Goal: Task Accomplishment & Management: Use online tool/utility

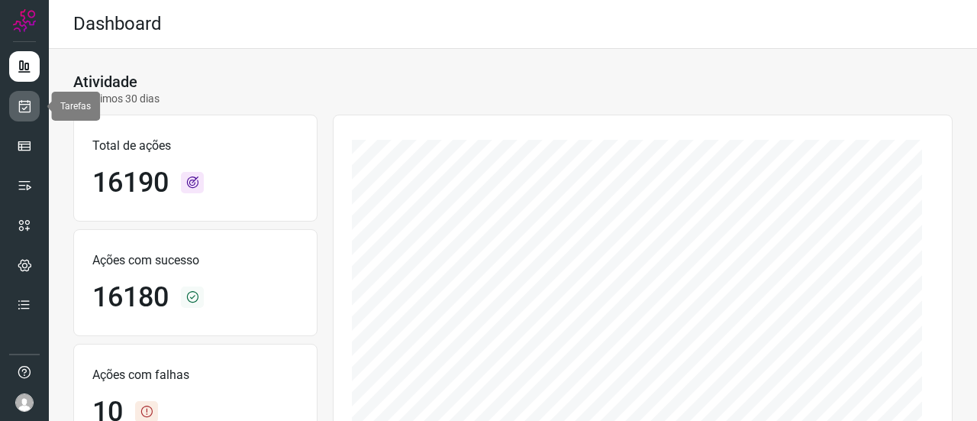
click at [18, 105] on icon at bounding box center [25, 105] width 16 height 15
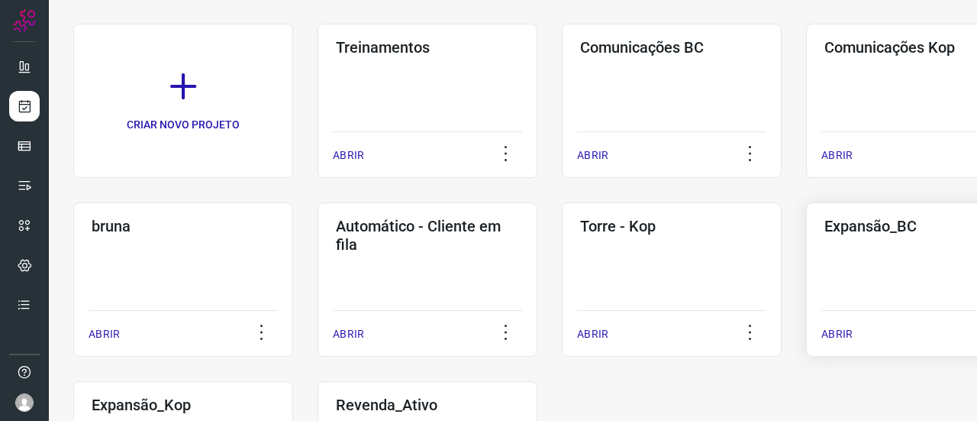
scroll to position [174, 0]
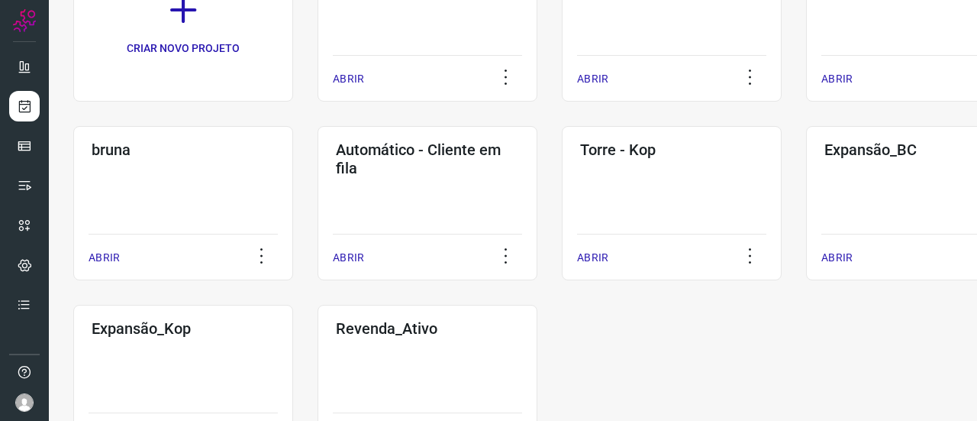
click at [731, 343] on div "CRIAR NOVO PROJETO Treinamentos ABRIR Comunicações BC ABRIR Comunicações Kop AB…" at bounding box center [512, 202] width 879 height 511
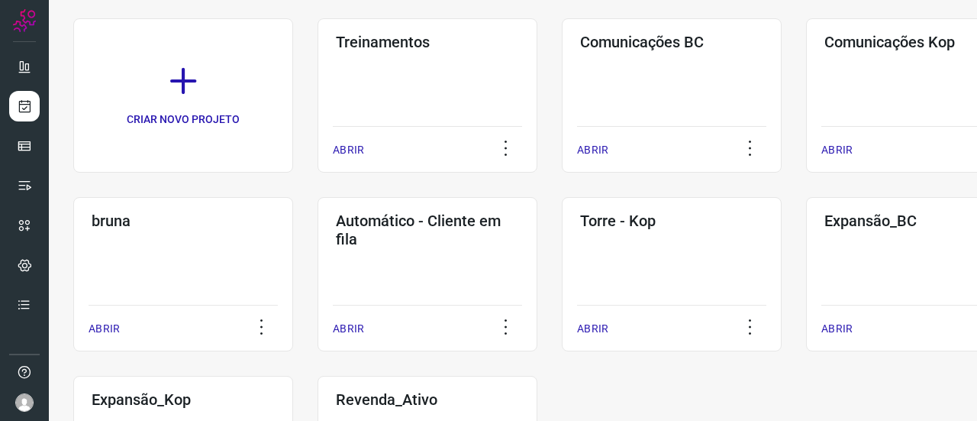
scroll to position [250, 0]
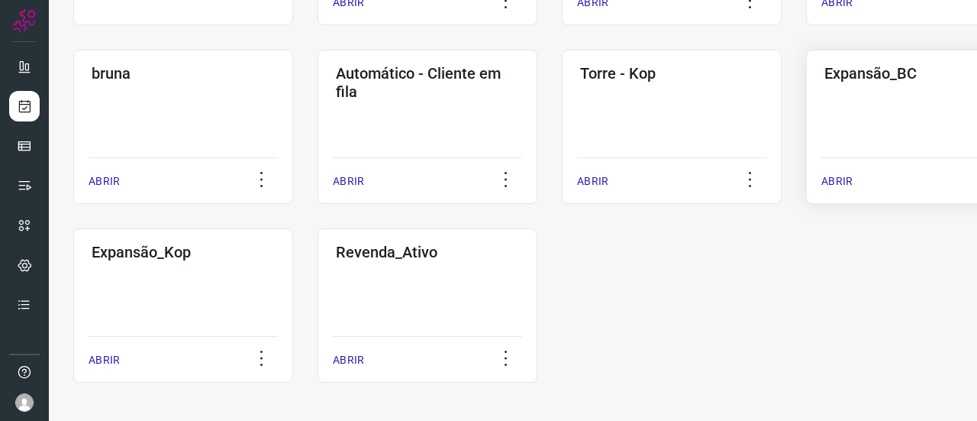
click at [859, 105] on div "Expansão_BC ABRIR" at bounding box center [916, 127] width 220 height 154
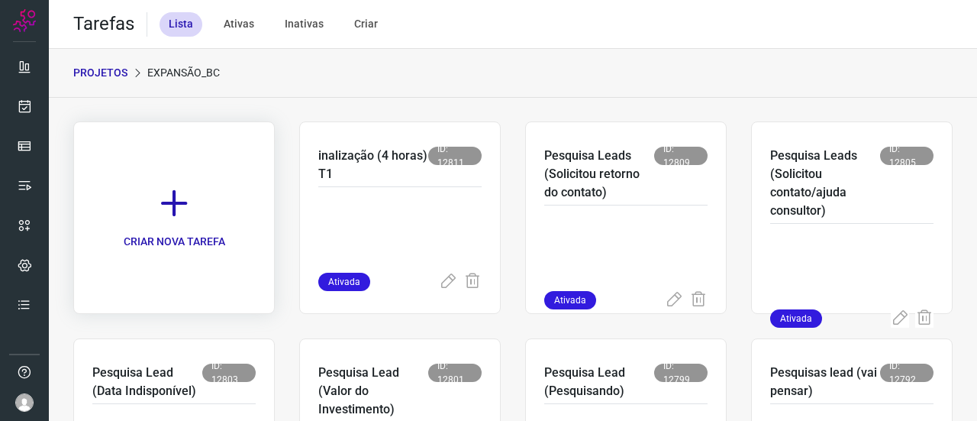
click at [170, 205] on icon at bounding box center [174, 203] width 34 height 34
